Goal: Transaction & Acquisition: Purchase product/service

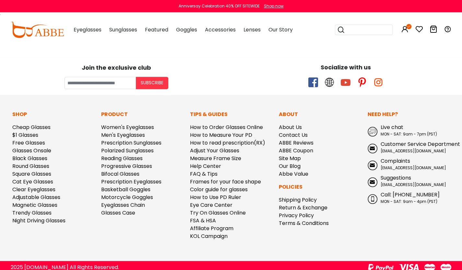
scroll to position [277, 0]
click at [67, 70] on div "Join the exclusive club Subscribe" at bounding box center [117, 73] width 230 height 32
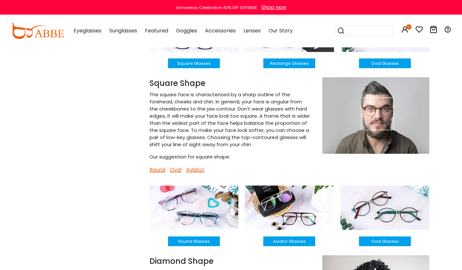
scroll to position [403, 0]
click at [190, 244] on button "Round Glasses" at bounding box center [194, 241] width 52 height 10
click at [191, 243] on button "Round Glasses" at bounding box center [194, 241] width 52 height 10
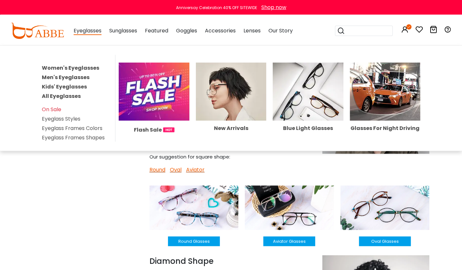
click at [70, 66] on link "Women's Eyeglasses" at bounding box center [70, 67] width 57 height 7
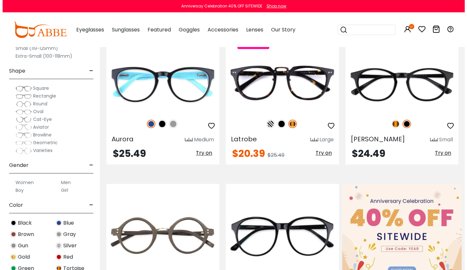
scroll to position [324, 0]
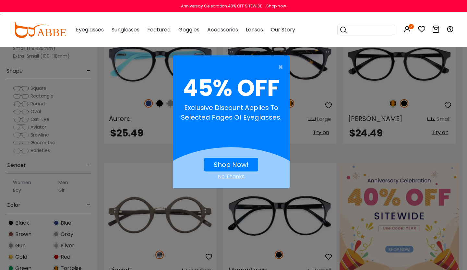
click at [226, 166] on link "Shop Now!" at bounding box center [231, 164] width 35 height 9
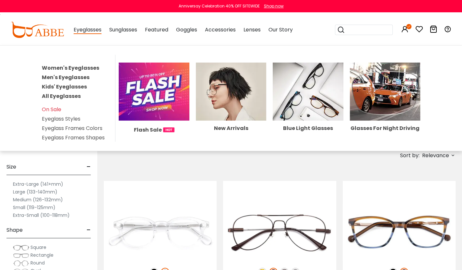
click at [60, 116] on link "Eyeglass Styles" at bounding box center [61, 118] width 39 height 7
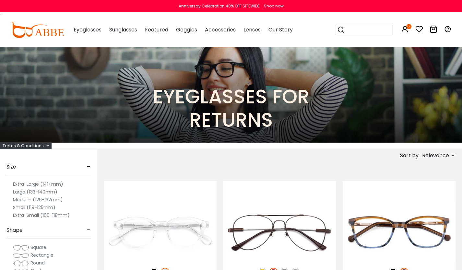
click at [60, 116] on img at bounding box center [231, 94] width 462 height 96
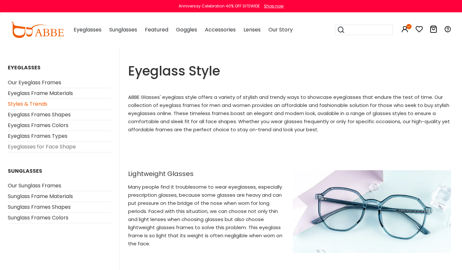
click at [38, 144] on link "Eyeglasses for Face Shape" at bounding box center [42, 146] width 68 height 7
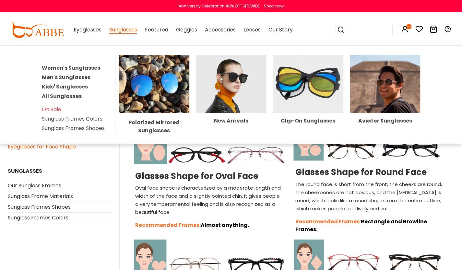
click at [283, 80] on img at bounding box center [308, 84] width 71 height 58
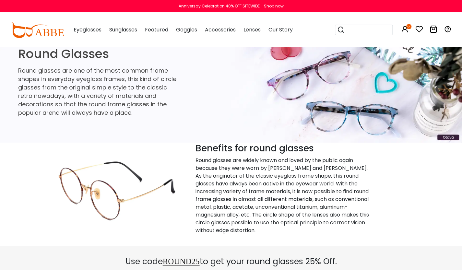
click at [325, 84] on img at bounding box center [231, 94] width 462 height 96
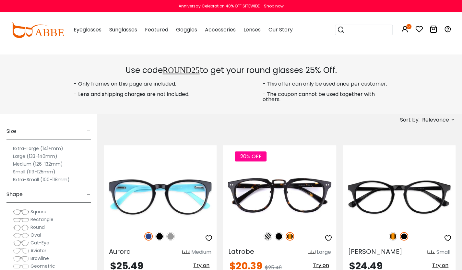
scroll to position [246, 0]
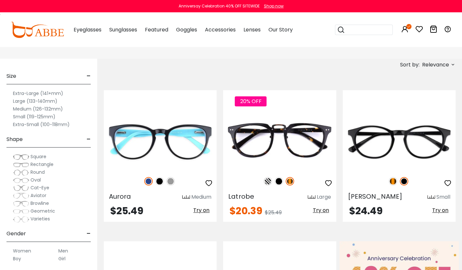
click at [41, 109] on label "Medium (126-132mm)" at bounding box center [38, 109] width 50 height 8
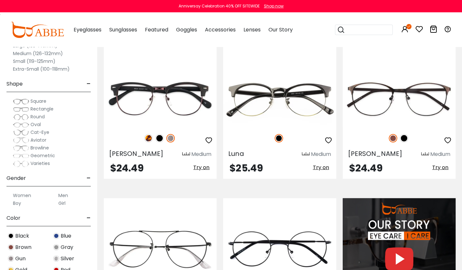
scroll to position [623, 0]
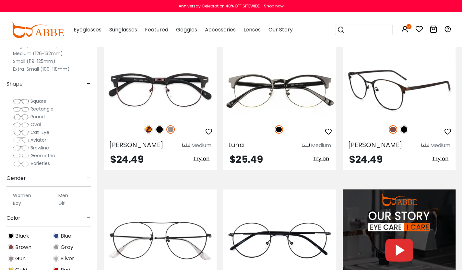
click at [403, 131] on img at bounding box center [404, 129] width 8 height 8
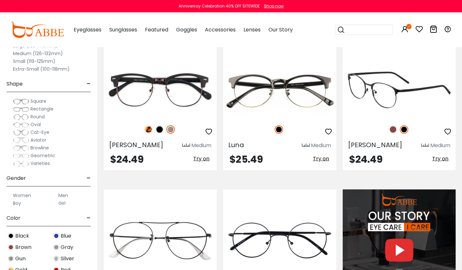
click at [392, 130] on img at bounding box center [393, 129] width 8 height 8
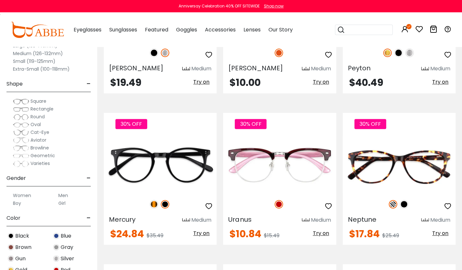
scroll to position [1466, 0]
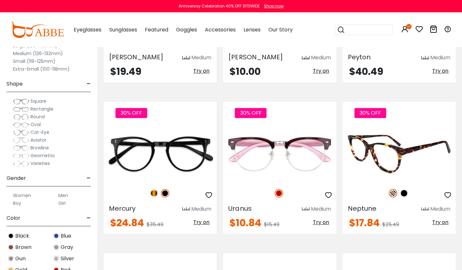
click at [448, 196] on icon "button" at bounding box center [448, 195] width 8 height 8
click at [447, 195] on icon "button" at bounding box center [448, 195] width 8 height 8
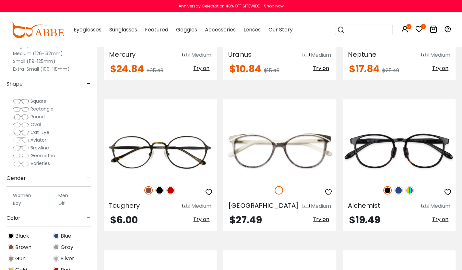
scroll to position [1622, 0]
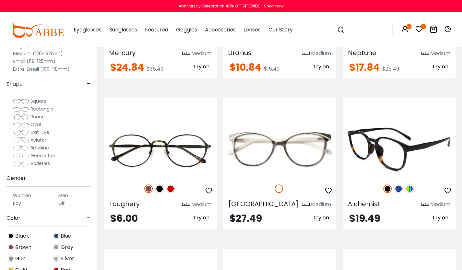
click at [408, 188] on img at bounding box center [409, 189] width 8 height 8
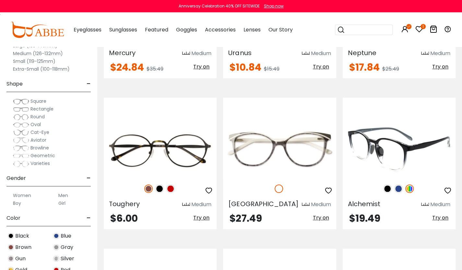
click at [389, 188] on img at bounding box center [387, 189] width 8 height 8
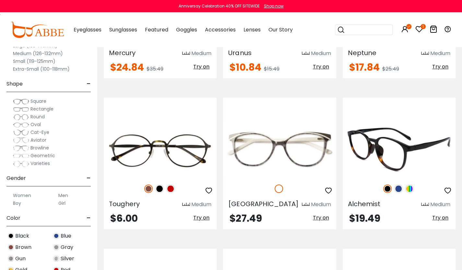
click at [399, 186] on img at bounding box center [398, 189] width 8 height 8
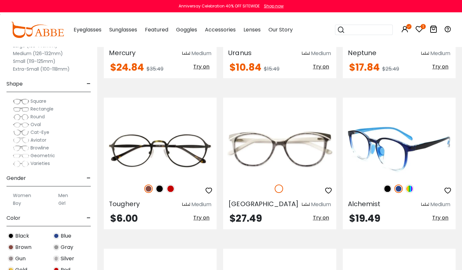
click at [409, 189] on img at bounding box center [409, 189] width 8 height 8
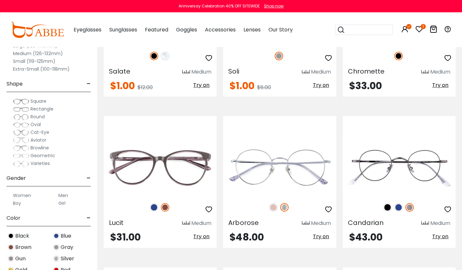
scroll to position [2361, 0]
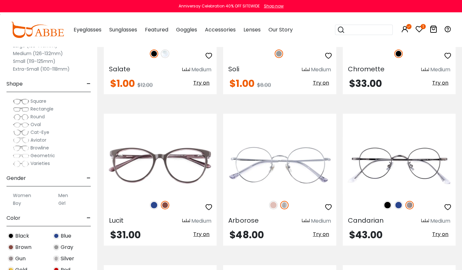
click at [210, 57] on icon "button" at bounding box center [209, 56] width 8 height 8
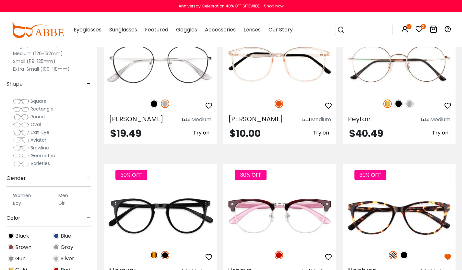
scroll to position [1401, 0]
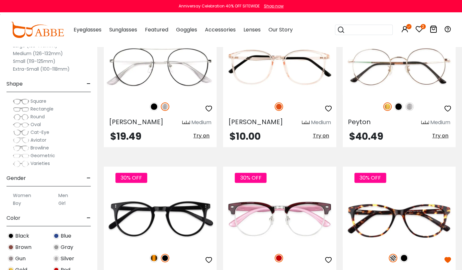
click at [34, 123] on span "Oval" at bounding box center [35, 124] width 10 height 6
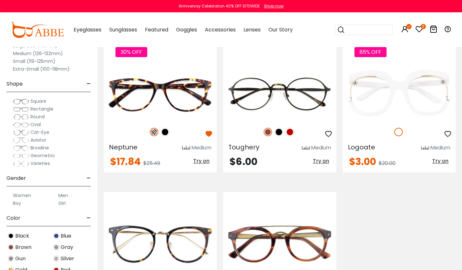
scroll to position [297, 0]
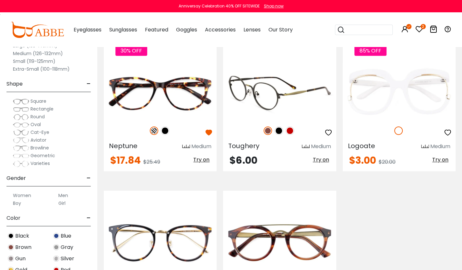
click at [244, 95] on img at bounding box center [279, 91] width 113 height 56
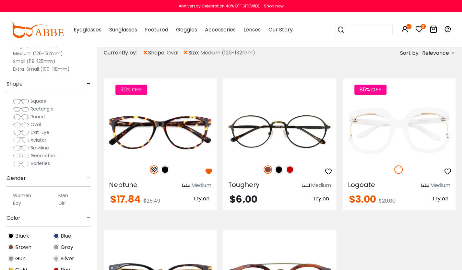
scroll to position [271, 0]
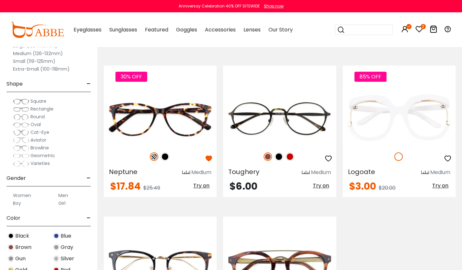
click at [35, 115] on span "Round" at bounding box center [37, 117] width 14 height 6
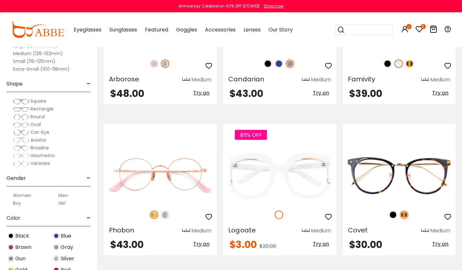
scroll to position [2062, 0]
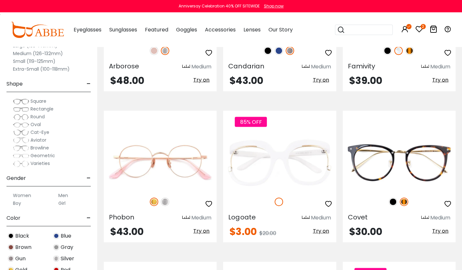
click at [0, 0] on img at bounding box center [0, 0] width 0 height 0
click at [37, 147] on span "Browline" at bounding box center [39, 148] width 18 height 6
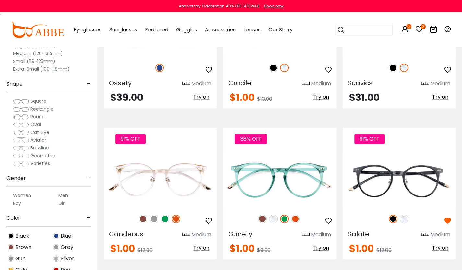
scroll to position [1803, 0]
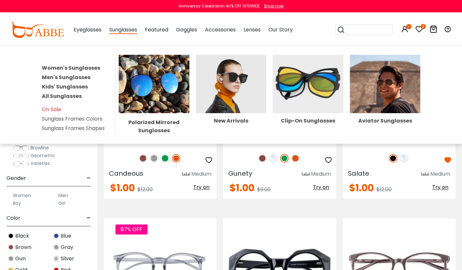
click at [123, 31] on span "Sunglasses" at bounding box center [123, 30] width 28 height 8
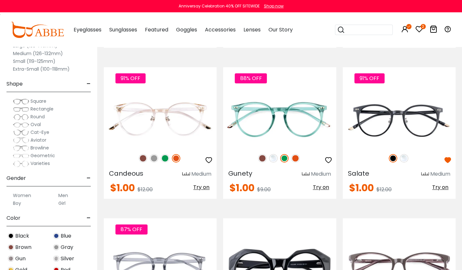
click at [121, 31] on span "Sunglasses" at bounding box center [123, 29] width 28 height 7
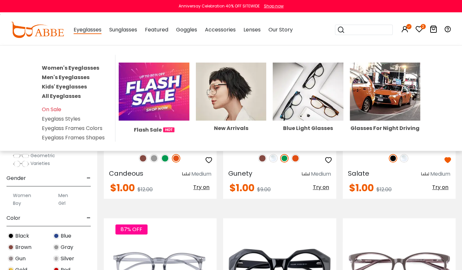
click at [64, 128] on li "Eyeglass Frames Colors" at bounding box center [77, 128] width 70 height 8
click at [176, 94] on img at bounding box center [154, 92] width 71 height 58
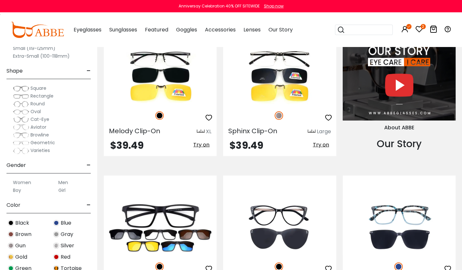
scroll to position [791, 0]
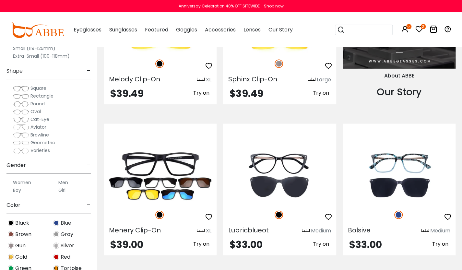
click at [283, 80] on div "Sphinx Clip-On Large" at bounding box center [279, 78] width 113 height 10
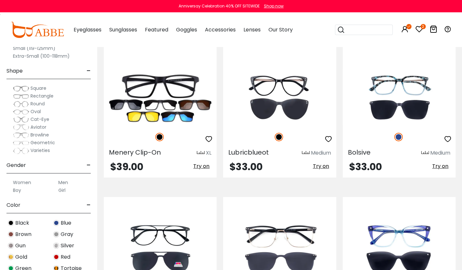
scroll to position [856, 0]
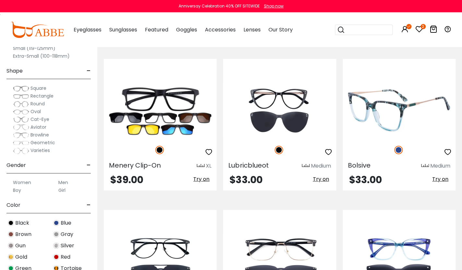
click at [449, 152] on icon "button" at bounding box center [448, 152] width 8 height 8
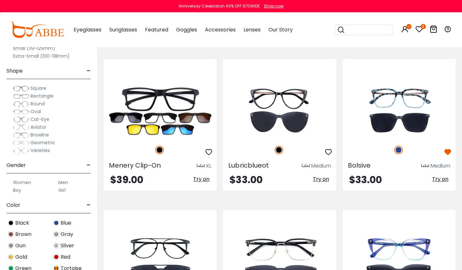
click at [422, 27] on icon "3" at bounding box center [423, 26] width 5 height 5
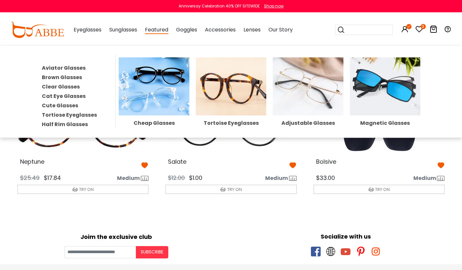
click at [156, 86] on img at bounding box center [154, 86] width 71 height 58
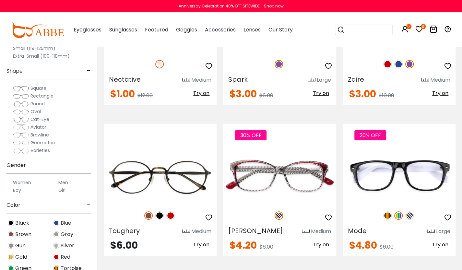
scroll to position [1396, 0]
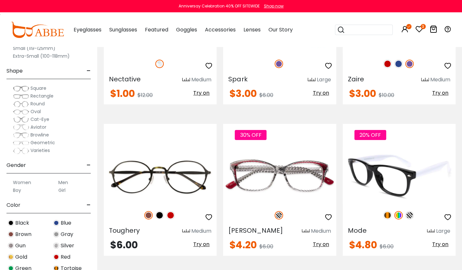
click at [389, 216] on img at bounding box center [387, 215] width 8 height 8
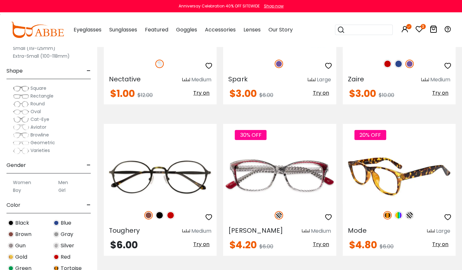
click at [398, 216] on img at bounding box center [398, 215] width 8 height 8
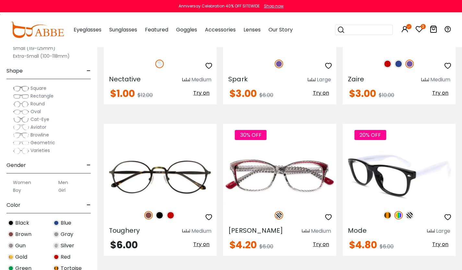
click at [407, 216] on img at bounding box center [409, 215] width 8 height 8
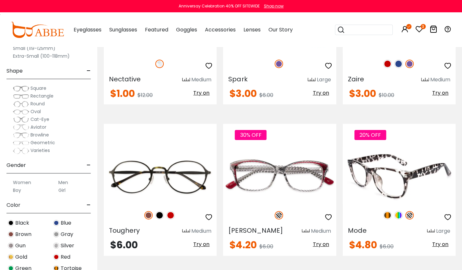
click at [388, 215] on img at bounding box center [387, 215] width 8 height 8
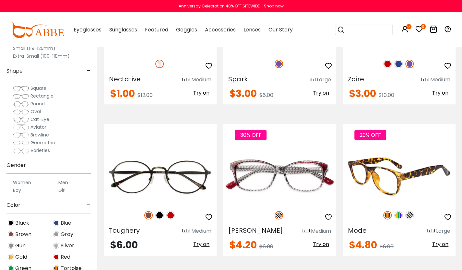
click at [388, 215] on img at bounding box center [387, 215] width 8 height 8
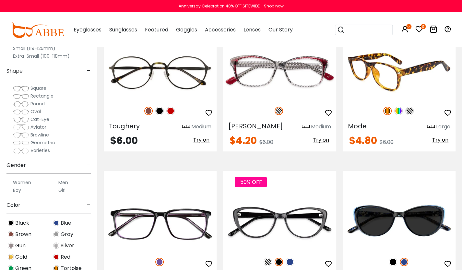
scroll to position [1504, 0]
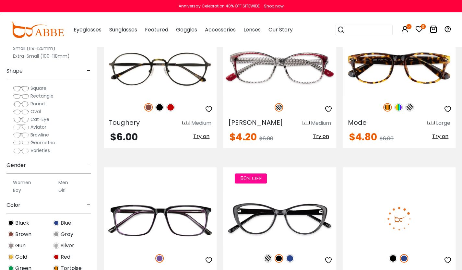
click at [441, 175] on div at bounding box center [399, 215] width 113 height 80
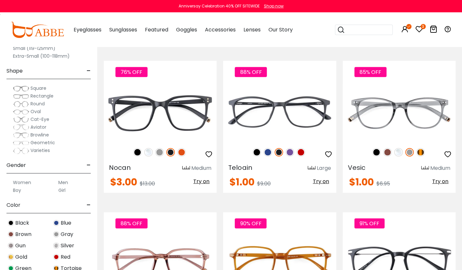
scroll to position [2368, 0]
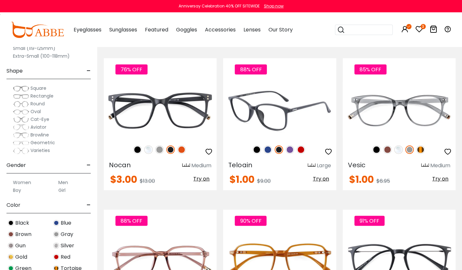
click at [256, 150] on img at bounding box center [257, 150] width 8 height 8
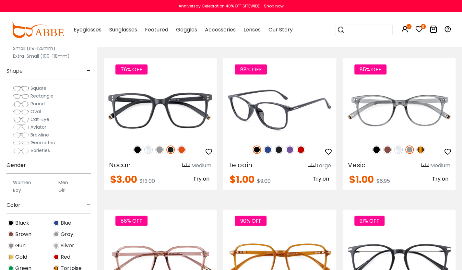
click at [268, 152] on img at bounding box center [268, 150] width 8 height 8
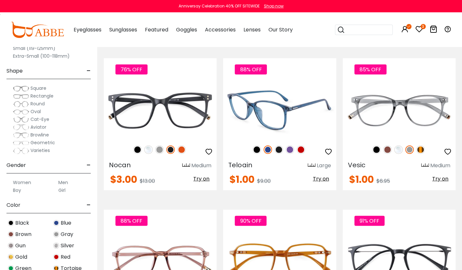
click at [279, 150] on img at bounding box center [279, 150] width 8 height 8
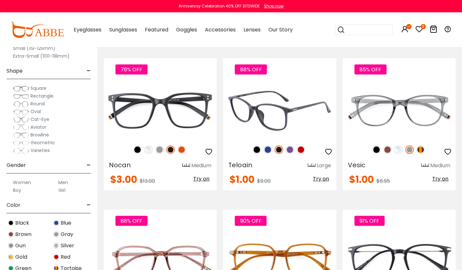
click at [279, 150] on img at bounding box center [279, 150] width 8 height 8
click at [289, 149] on img at bounding box center [290, 150] width 8 height 8
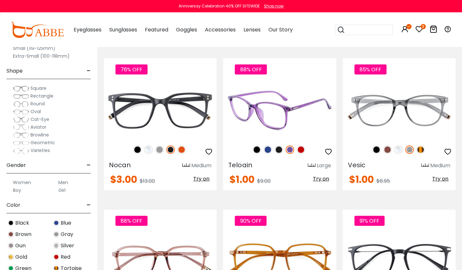
click at [301, 148] on img at bounding box center [301, 150] width 8 height 8
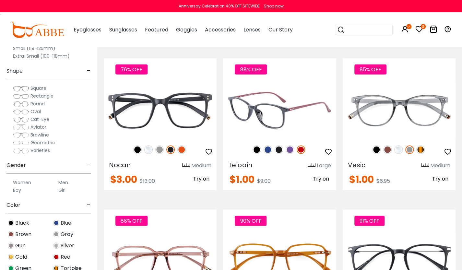
click at [328, 152] on icon "button" at bounding box center [329, 152] width 8 height 8
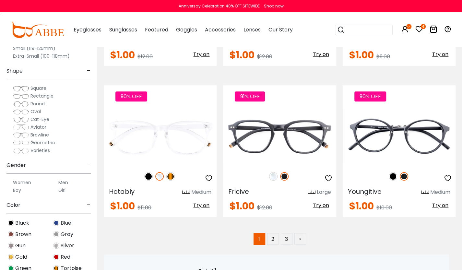
scroll to position [3126, 0]
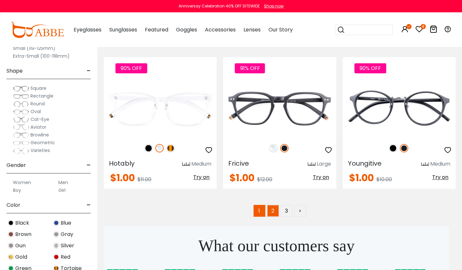
click at [272, 213] on link "2" at bounding box center [273, 211] width 12 height 12
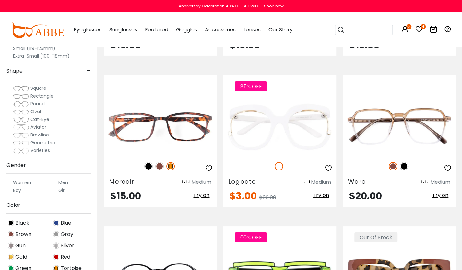
scroll to position [2633, 0]
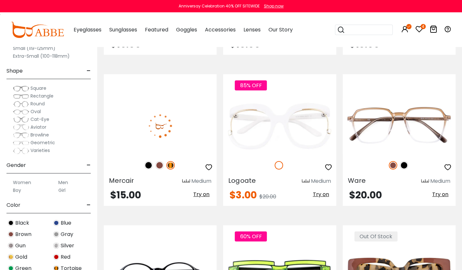
click at [148, 164] on img at bounding box center [148, 165] width 8 height 8
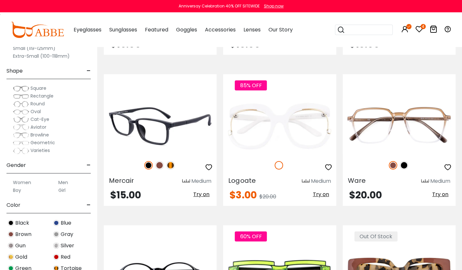
click at [161, 165] on img at bounding box center [159, 165] width 8 height 8
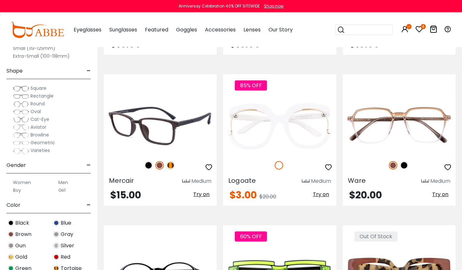
click at [170, 165] on img at bounding box center [170, 165] width 8 height 8
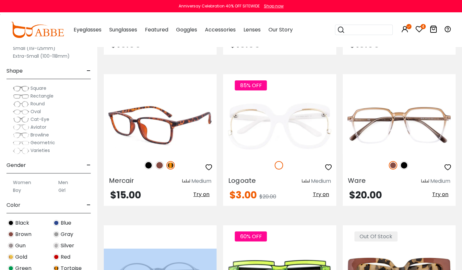
click at [209, 167] on icon "button" at bounding box center [209, 167] width 8 height 8
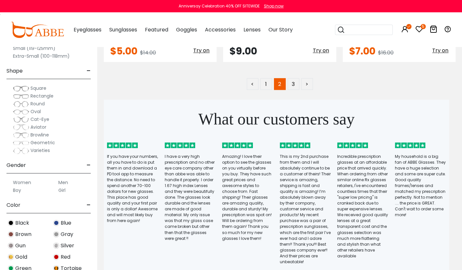
scroll to position [3243, 0]
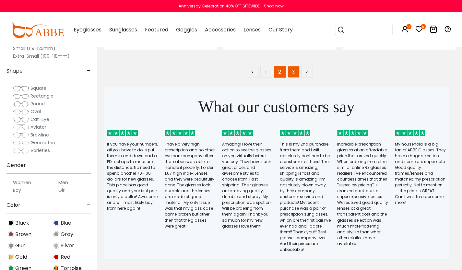
click at [293, 70] on link "3" at bounding box center [294, 72] width 12 height 12
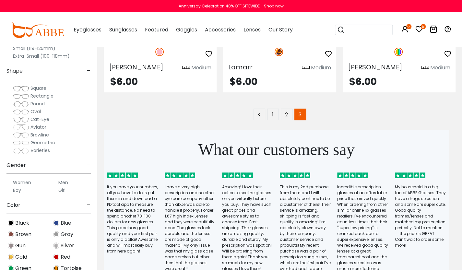
scroll to position [1440, 0]
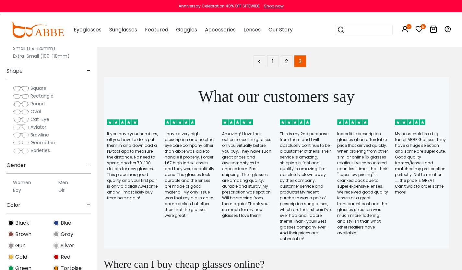
click at [424, 26] on icon "5" at bounding box center [423, 26] width 5 height 5
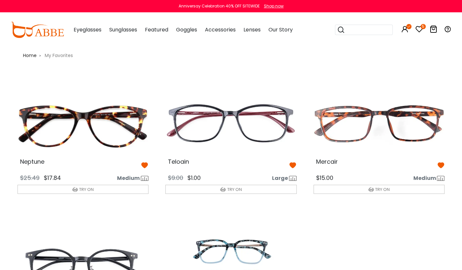
click at [293, 165] on icon at bounding box center [293, 166] width 8 height 8
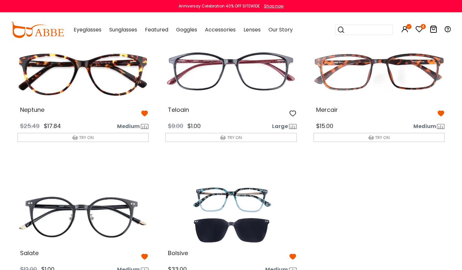
scroll to position [39, 0]
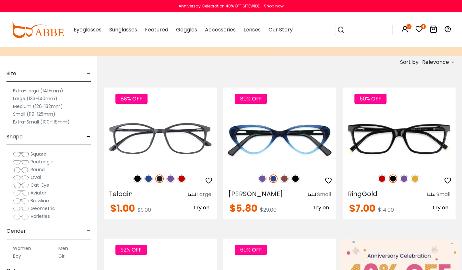
click at [23, 105] on label "Medium (126-132mm)" at bounding box center [38, 106] width 50 height 8
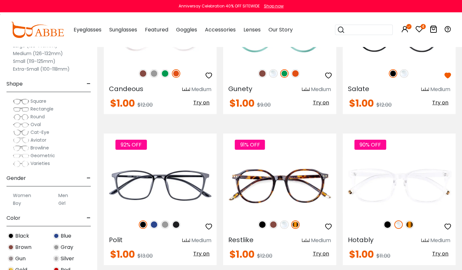
scroll to position [1174, 0]
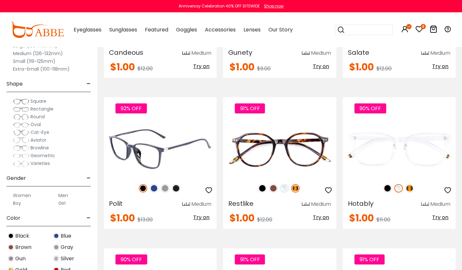
click at [156, 190] on img at bounding box center [154, 188] width 8 height 8
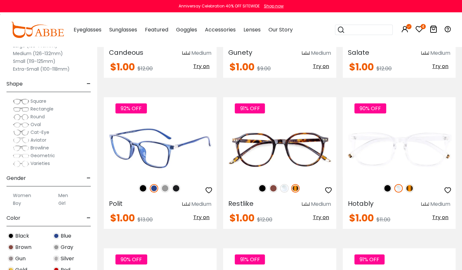
click at [164, 190] on img at bounding box center [165, 188] width 8 height 8
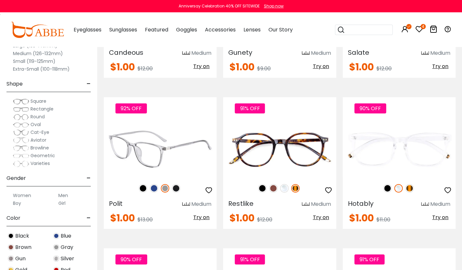
click at [179, 189] on img at bounding box center [176, 188] width 8 height 8
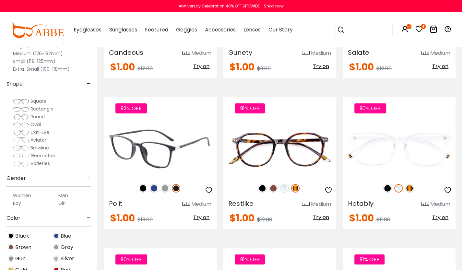
click at [143, 189] on img at bounding box center [143, 188] width 8 height 8
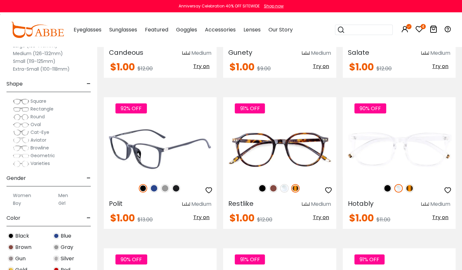
click at [211, 190] on icon "button" at bounding box center [209, 190] width 8 height 8
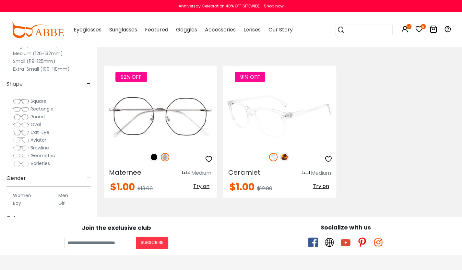
scroll to position [2277, 0]
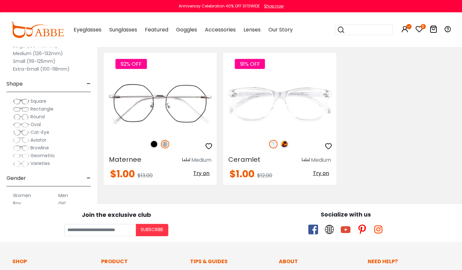
click at [422, 26] on icon "5" at bounding box center [423, 26] width 5 height 5
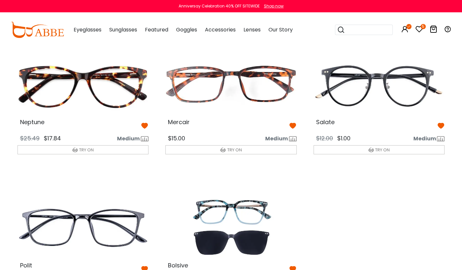
scroll to position [39, 0]
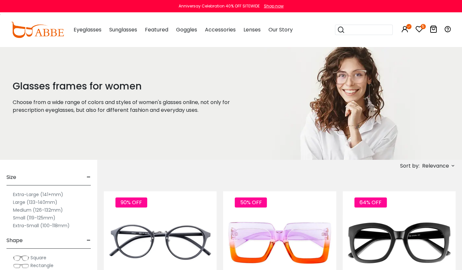
click at [27, 210] on label "Medium (126-132mm)" at bounding box center [38, 210] width 50 height 8
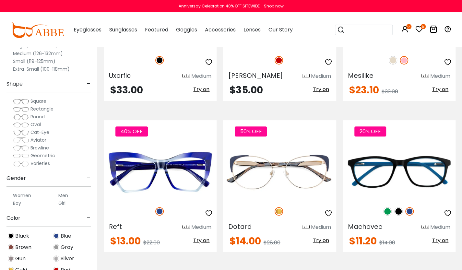
scroll to position [1454, 0]
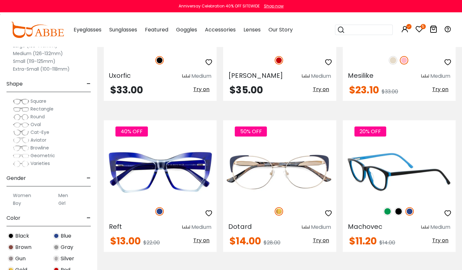
click at [447, 212] on icon "button" at bounding box center [448, 213] width 8 height 8
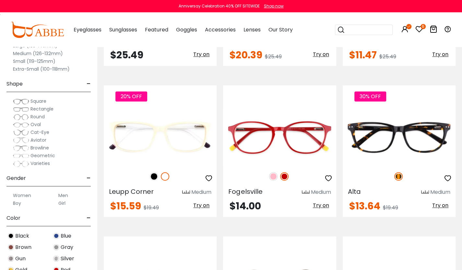
scroll to position [1804, 0]
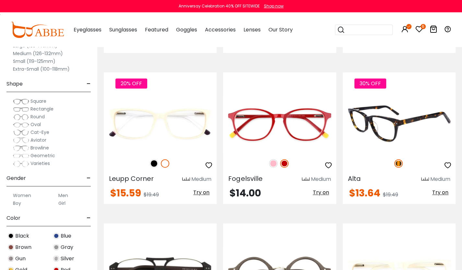
click at [448, 165] on icon "button" at bounding box center [448, 166] width 8 height 8
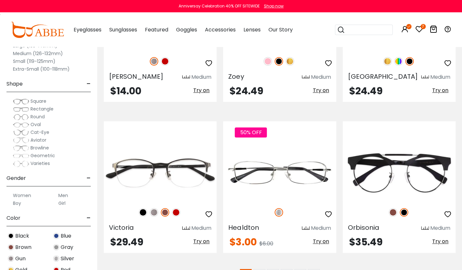
scroll to position [2958, 0]
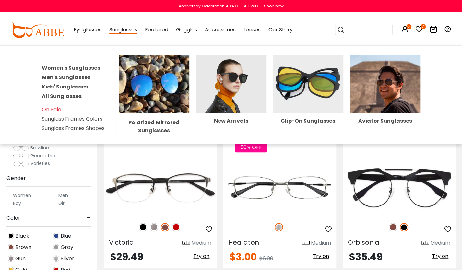
click at [112, 30] on span "Sunglasses" at bounding box center [123, 30] width 28 height 8
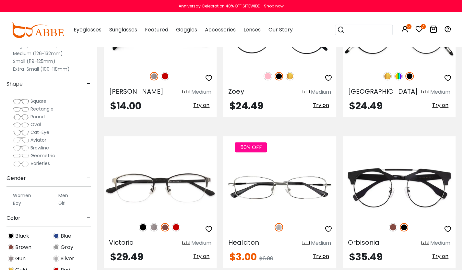
click at [130, 30] on span "Sunglasses" at bounding box center [123, 29] width 28 height 7
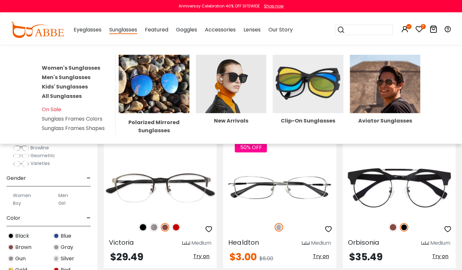
click at [225, 109] on img at bounding box center [231, 84] width 71 height 58
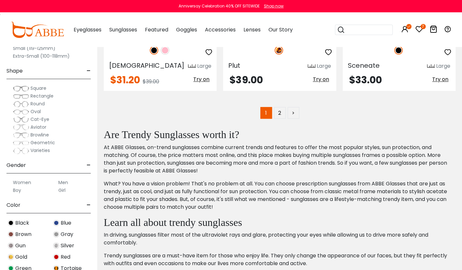
scroll to position [3124, 0]
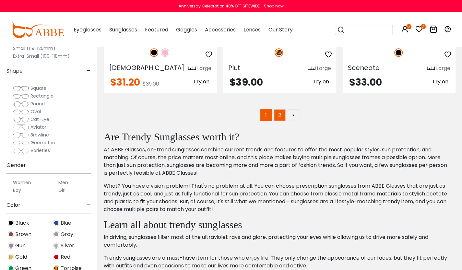
click at [281, 114] on link "2" at bounding box center [280, 115] width 12 height 12
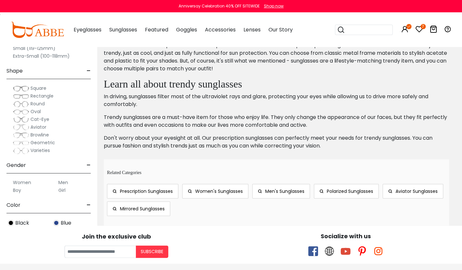
scroll to position [2037, 0]
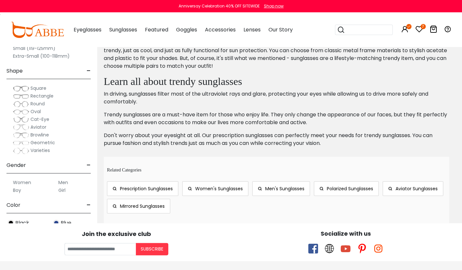
click at [225, 109] on div "Learn all about trendy sunglasses In driving, sunglasses filter most of the ult…" at bounding box center [276, 111] width 345 height 72
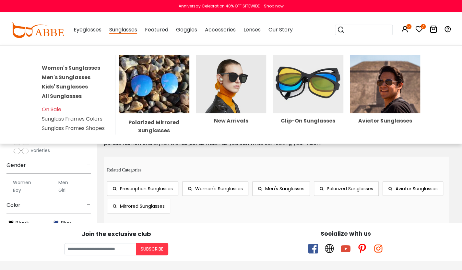
click at [389, 96] on img at bounding box center [385, 84] width 71 height 58
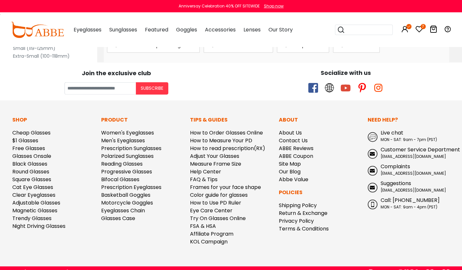
scroll to position [908, 0]
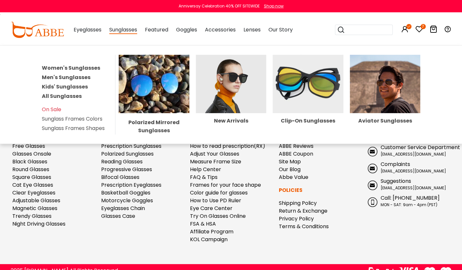
click at [292, 93] on img at bounding box center [308, 84] width 71 height 58
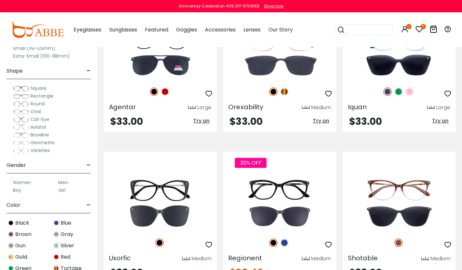
scroll to position [1090, 0]
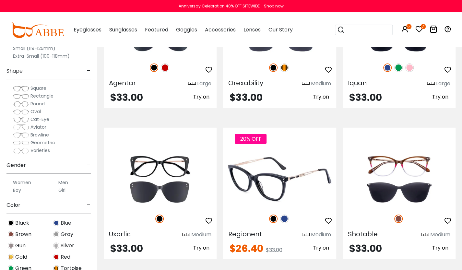
click at [286, 220] on img at bounding box center [284, 219] width 8 height 8
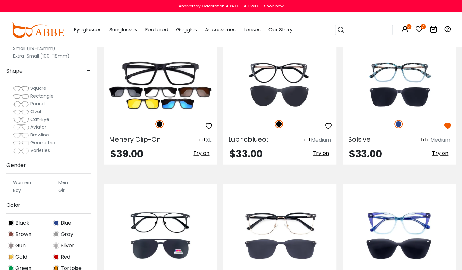
scroll to position [895, 0]
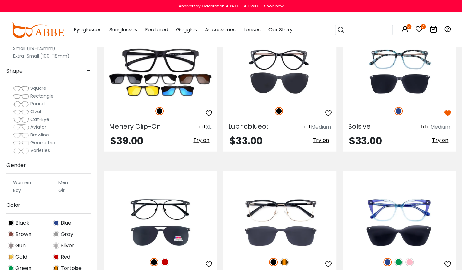
click at [0, 0] on img at bounding box center [0, 0] width 0 height 0
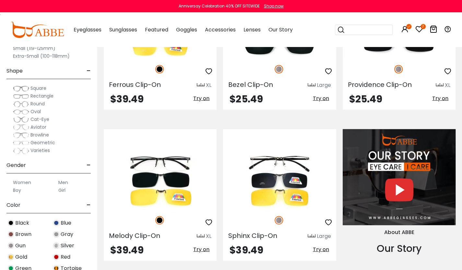
scroll to position [635, 0]
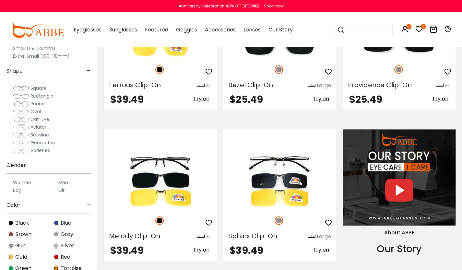
click at [423, 25] on icon "7" at bounding box center [423, 26] width 5 height 5
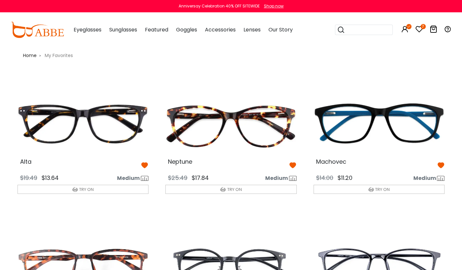
click at [293, 165] on icon at bounding box center [293, 166] width 8 height 8
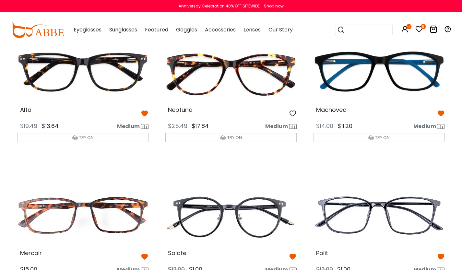
scroll to position [39, 0]
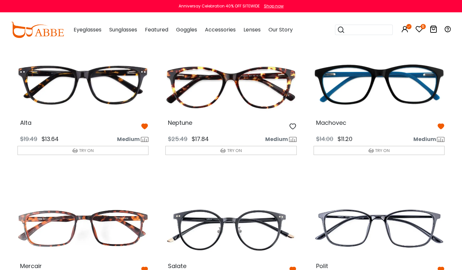
click at [441, 267] on icon at bounding box center [441, 270] width 8 height 8
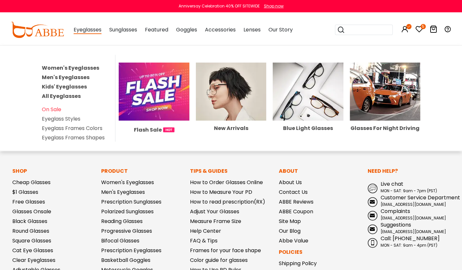
scroll to position [398, 0]
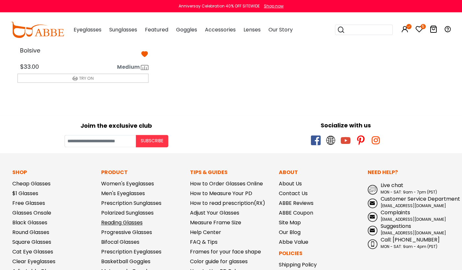
click at [117, 223] on link "Reading Glasses" at bounding box center [122, 222] width 42 height 7
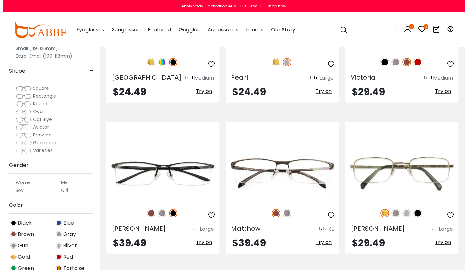
scroll to position [2199, 0]
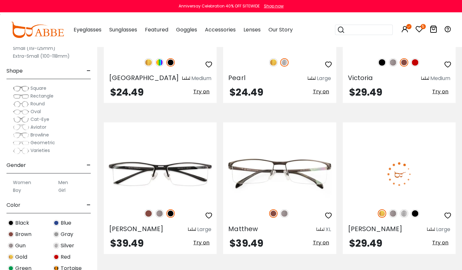
click at [450, 239] on button "Try on" at bounding box center [440, 243] width 20 height 8
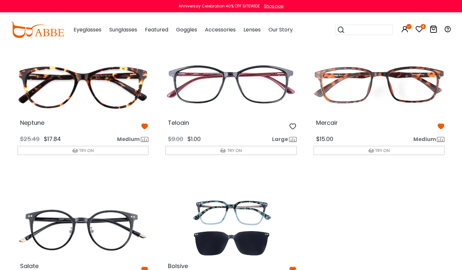
click at [425, 28] on icon "4" at bounding box center [423, 26] width 5 height 5
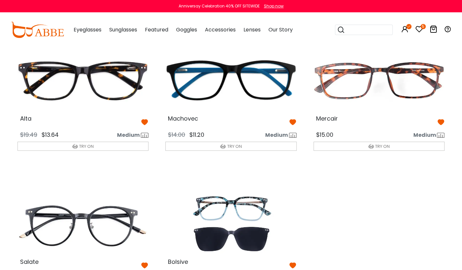
scroll to position [43, 0]
